Goal: Information Seeking & Learning: Learn about a topic

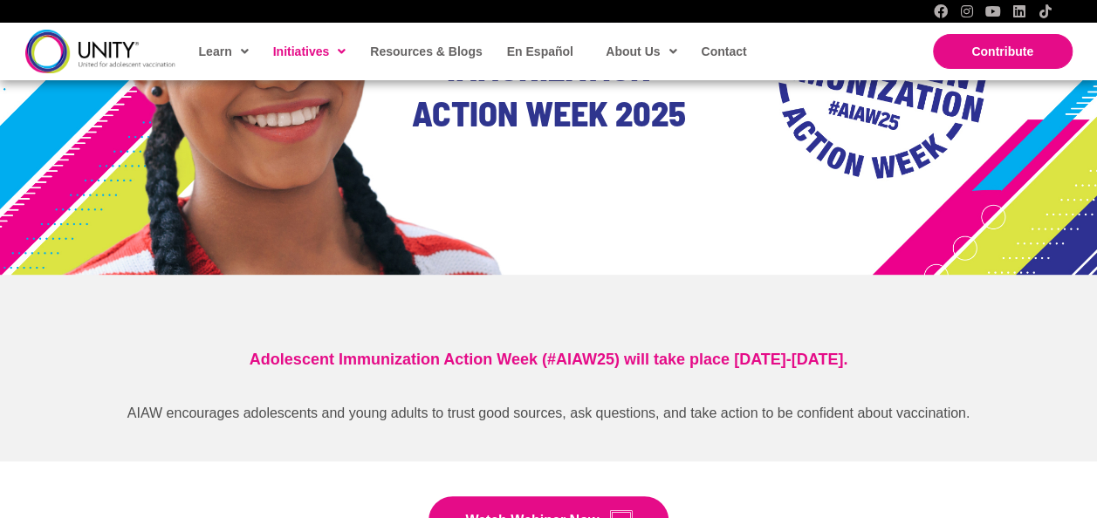
scroll to position [398, 0]
